Goal: Information Seeking & Learning: Learn about a topic

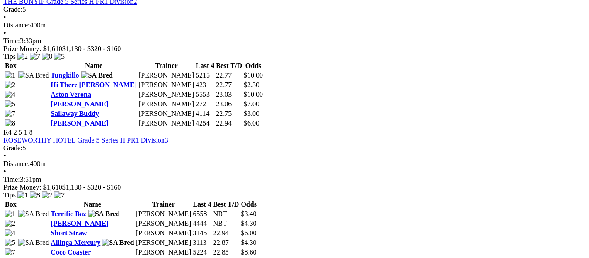
scroll to position [742, 0]
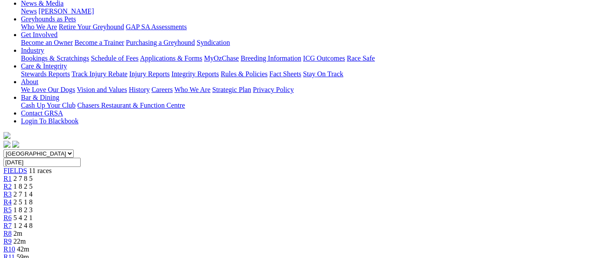
scroll to position [131, 0]
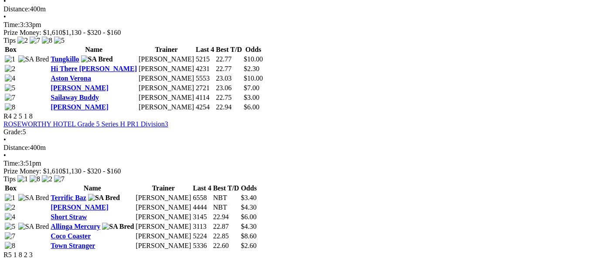
scroll to position [742, 0]
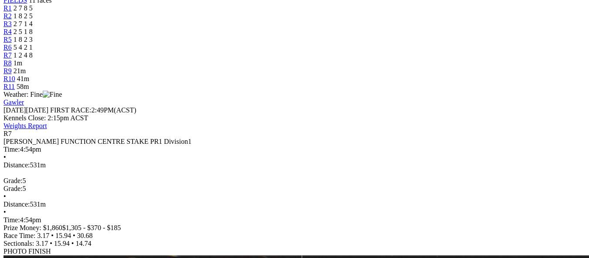
scroll to position [262, 0]
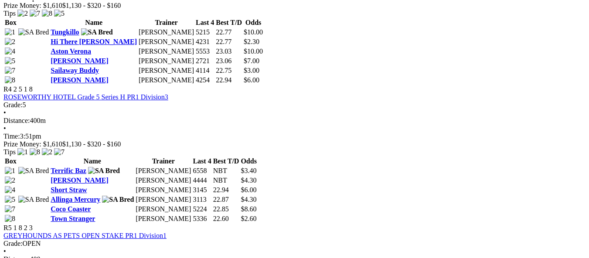
scroll to position [785, 0]
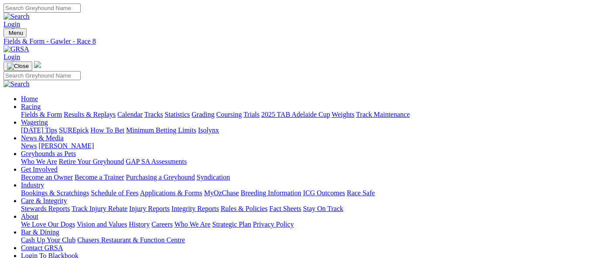
scroll to position [218, 0]
